Goal: Task Accomplishment & Management: Manage account settings

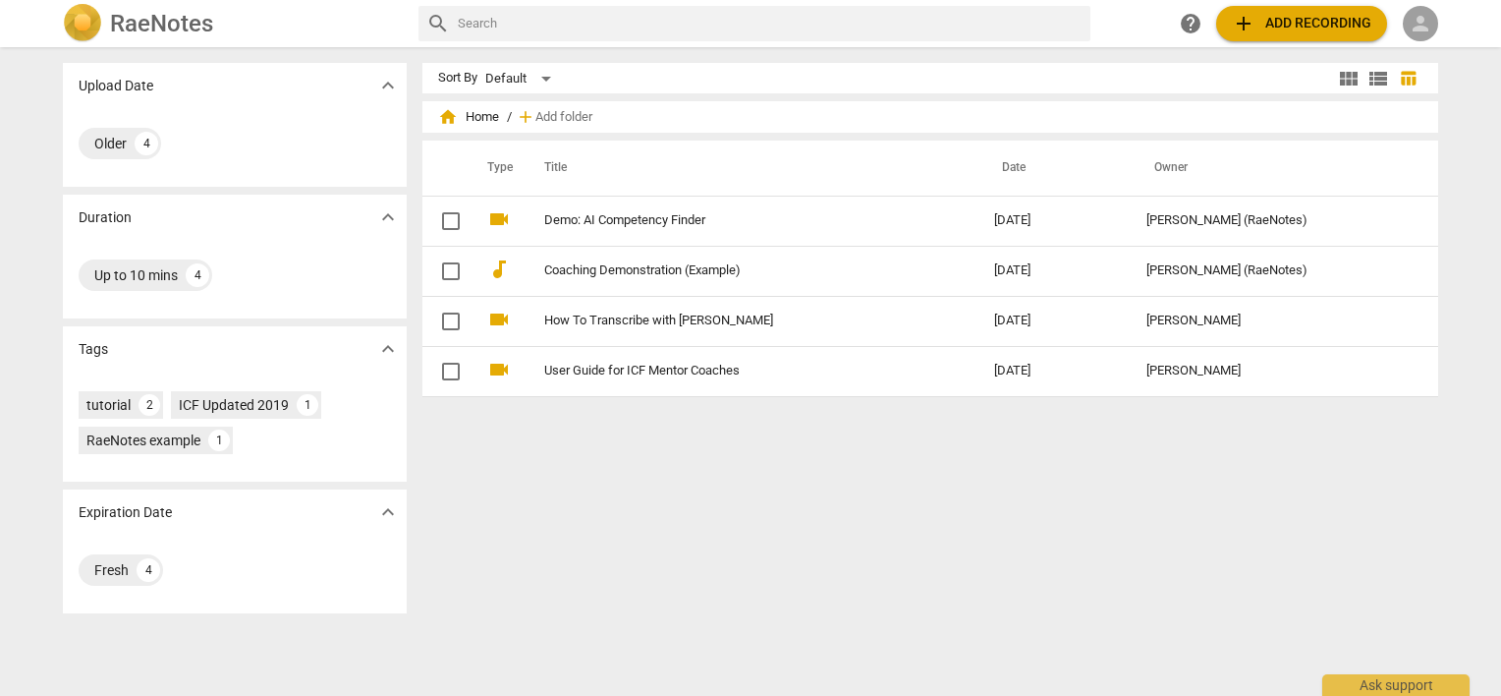
click at [1415, 28] on span "person" at bounding box center [1421, 24] width 24 height 24
click at [1302, 20] on div at bounding box center [750, 348] width 1501 height 696
click at [1424, 21] on span "person" at bounding box center [1421, 24] width 24 height 24
click at [1428, 43] on li "Login" at bounding box center [1438, 47] width 71 height 47
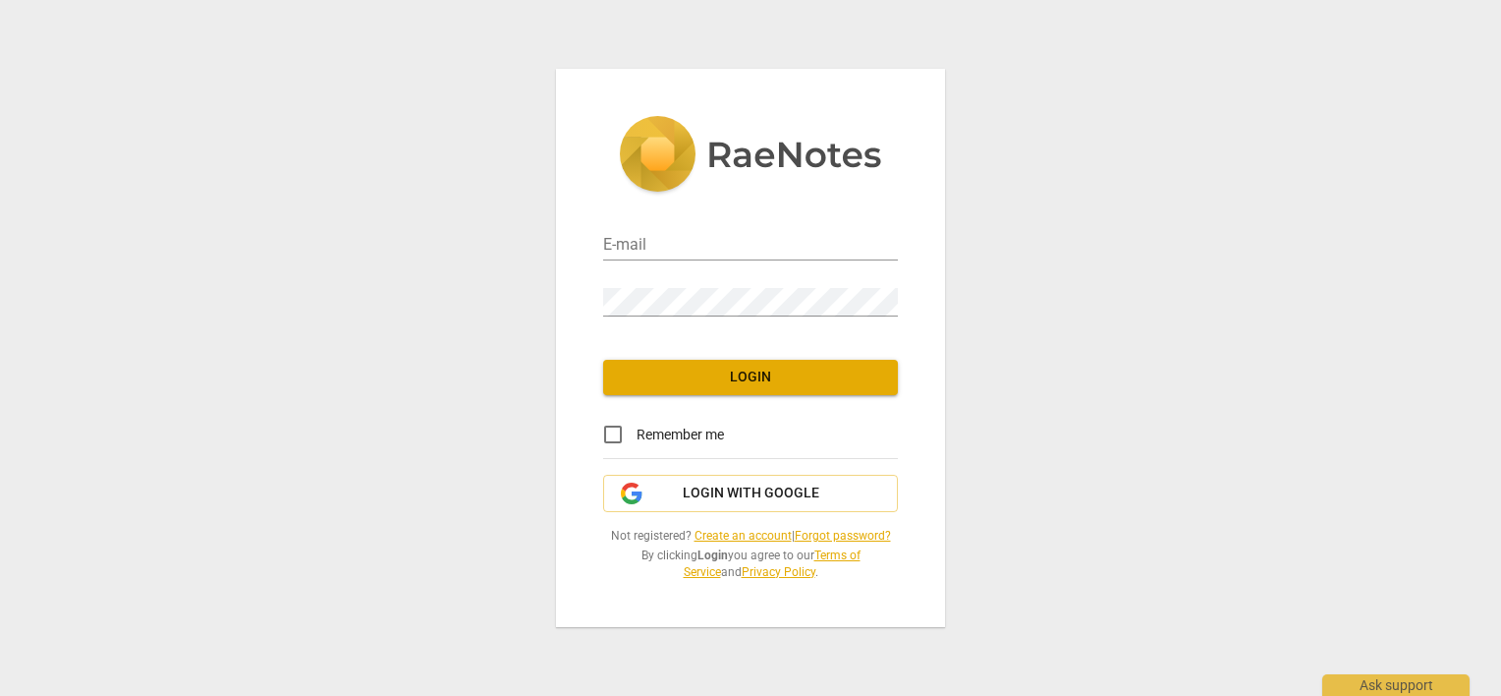
type input "[PERSON_NAME][EMAIL_ADDRESS][DOMAIN_NAME]"
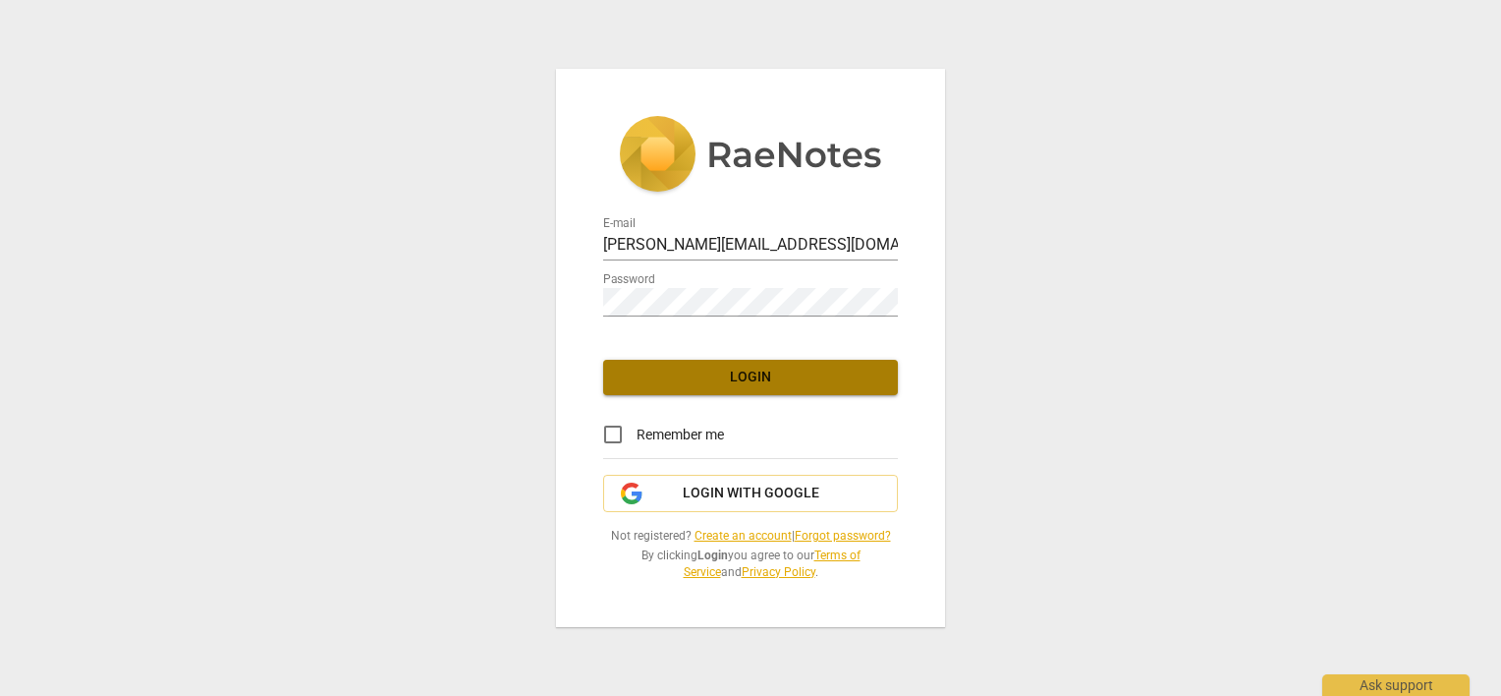
click at [696, 382] on span "Login" at bounding box center [750, 378] width 263 height 20
